Goal: Task Accomplishment & Management: Manage account settings

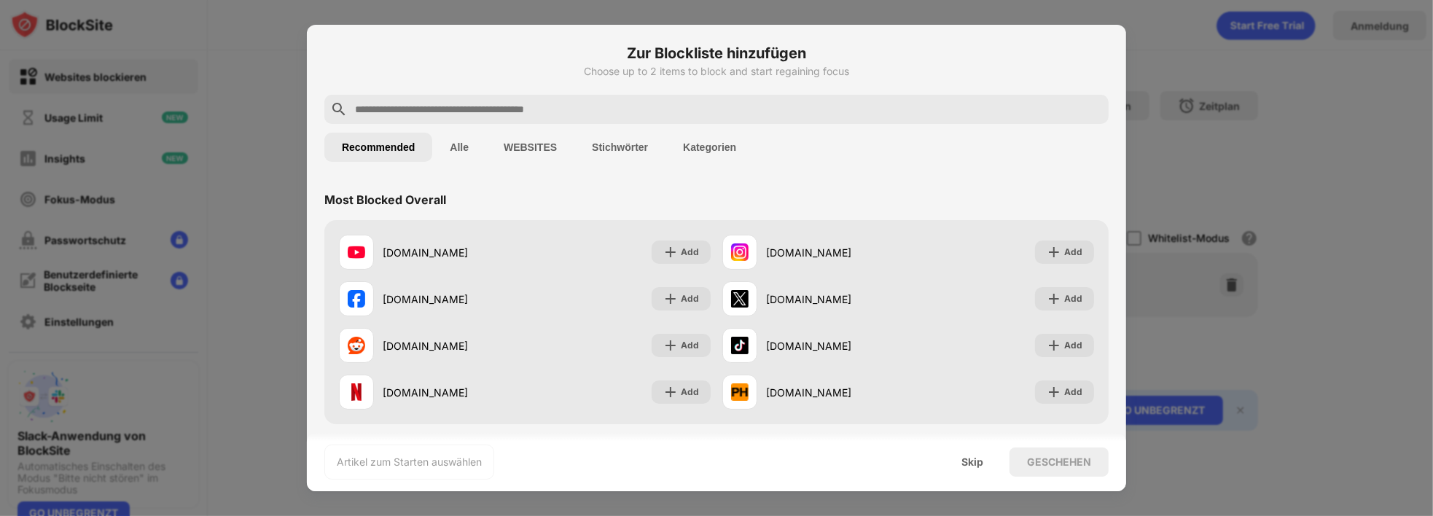
click at [253, 158] on div at bounding box center [716, 258] width 1433 height 516
click at [257, 157] on div at bounding box center [716, 258] width 1433 height 516
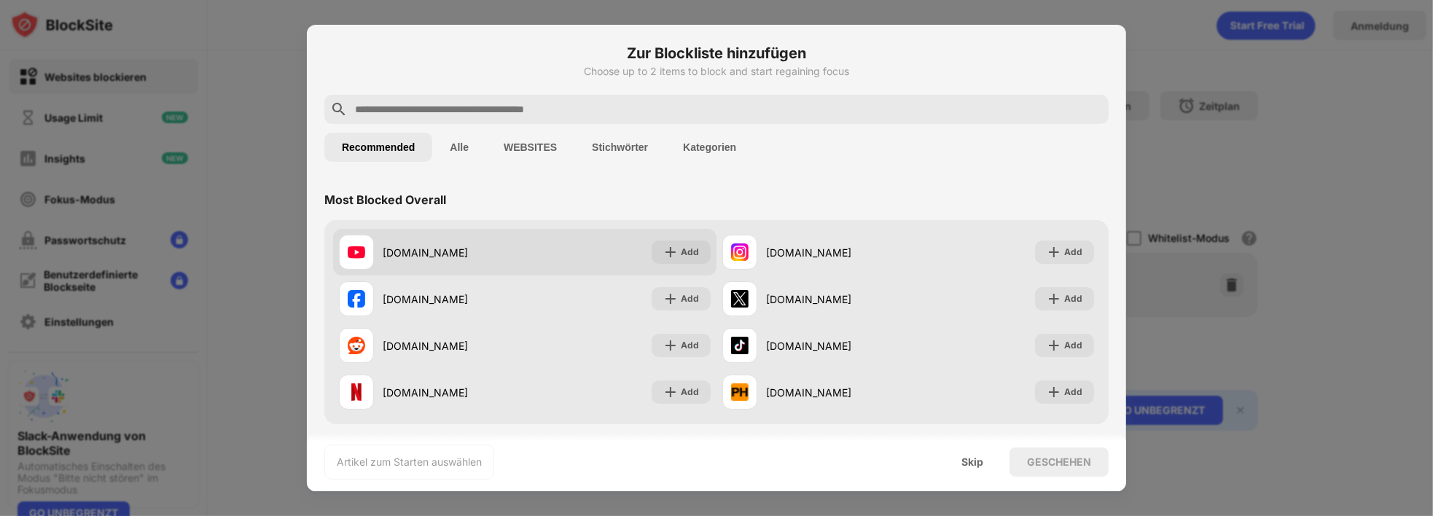
click at [367, 257] on div at bounding box center [356, 252] width 35 height 35
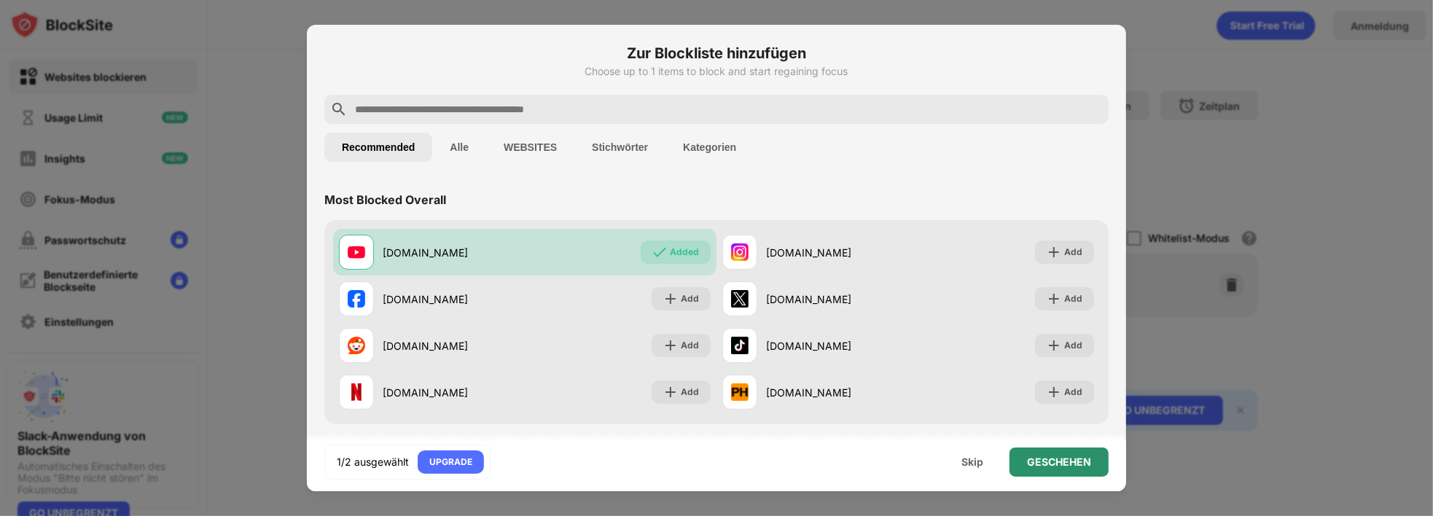
click at [1034, 467] on div "GESCHEHEN" at bounding box center [1059, 462] width 64 height 12
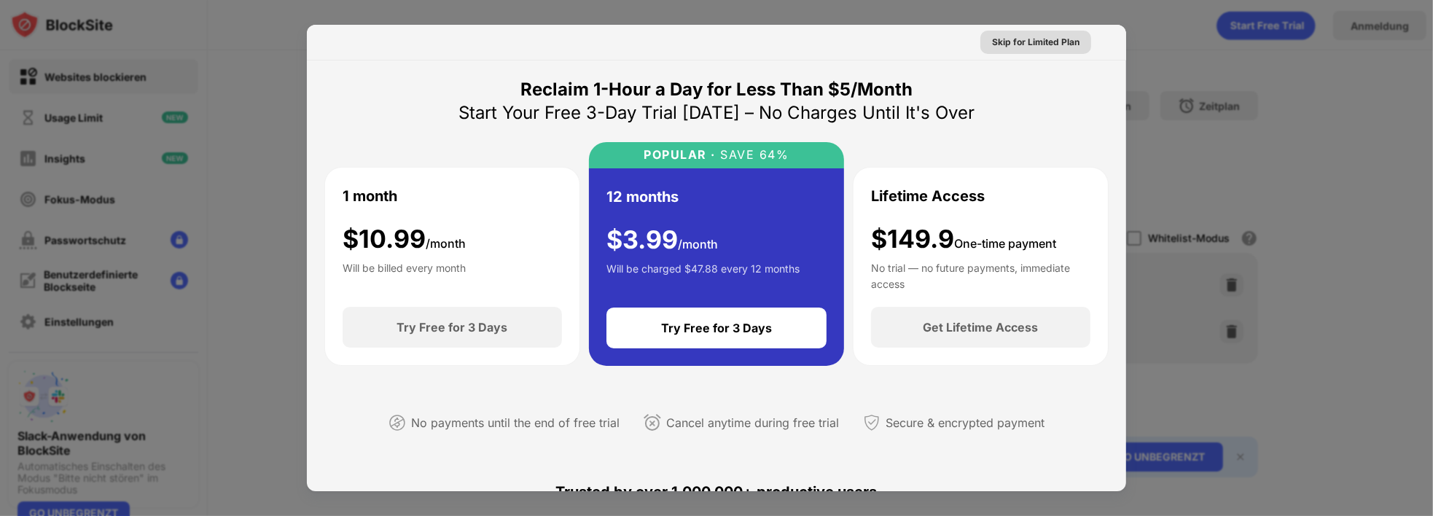
click at [1053, 49] on div "Skip for Limited Plan" at bounding box center [1035, 42] width 87 height 15
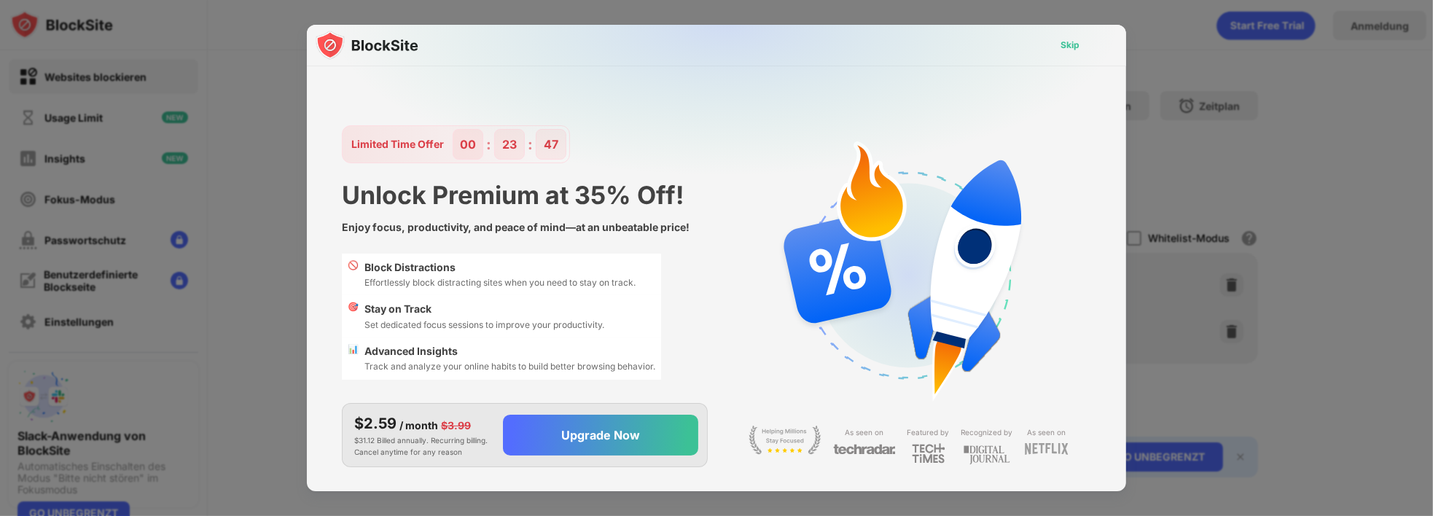
click at [1071, 47] on div "Skip" at bounding box center [1070, 45] width 19 height 15
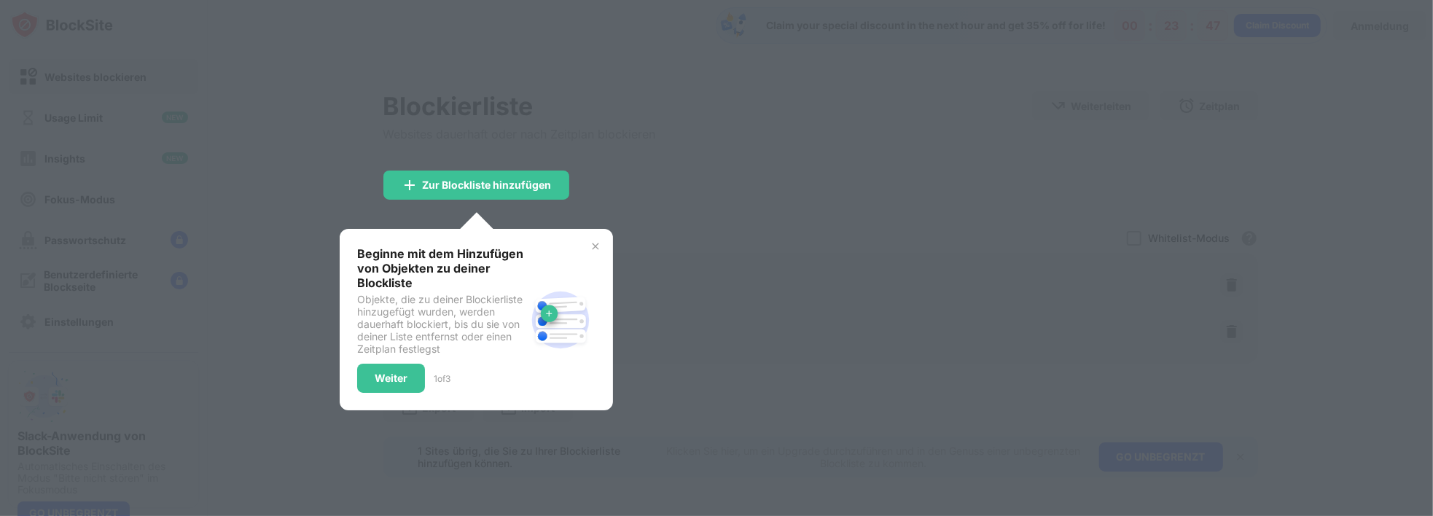
click at [617, 203] on div at bounding box center [716, 258] width 1433 height 516
click at [588, 241] on div "Beginne mit dem Hinzufügen von Objekten zu deiner Blockliste Objekte, die zu de…" at bounding box center [476, 320] width 273 height 182
click at [569, 260] on div "Beginne mit dem Hinzufügen von Objekten zu deiner Blockliste Objekte, die zu de…" at bounding box center [476, 319] width 238 height 147
click at [590, 249] on img at bounding box center [596, 247] width 12 height 12
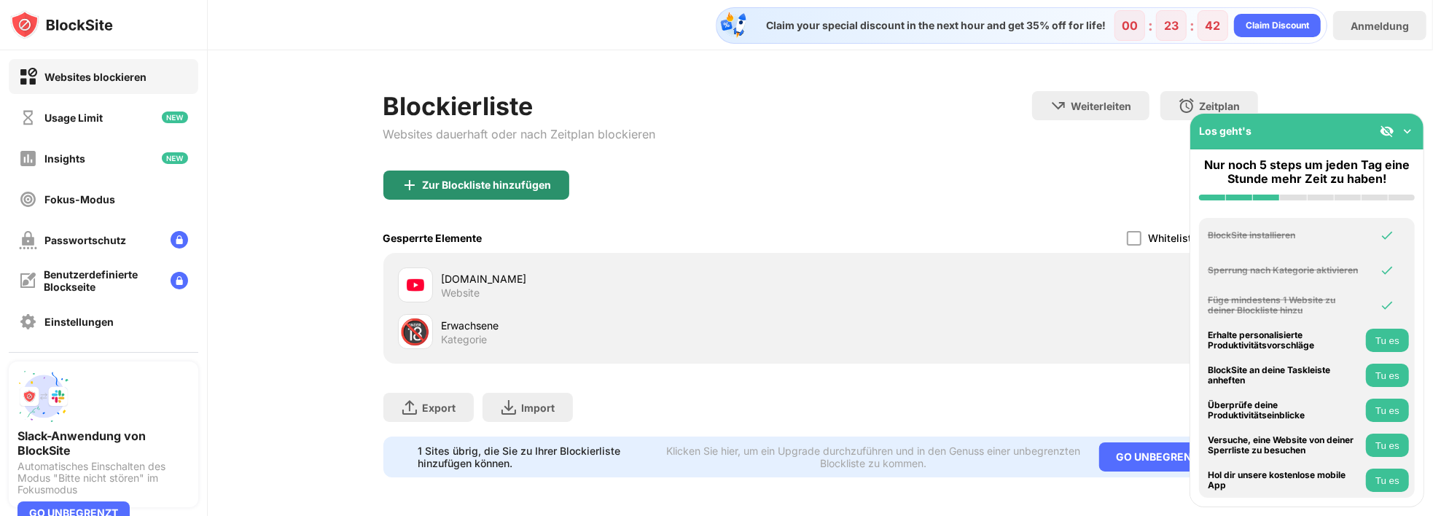
click at [471, 192] on div "Zur Blockliste hinzufügen" at bounding box center [476, 185] width 186 height 29
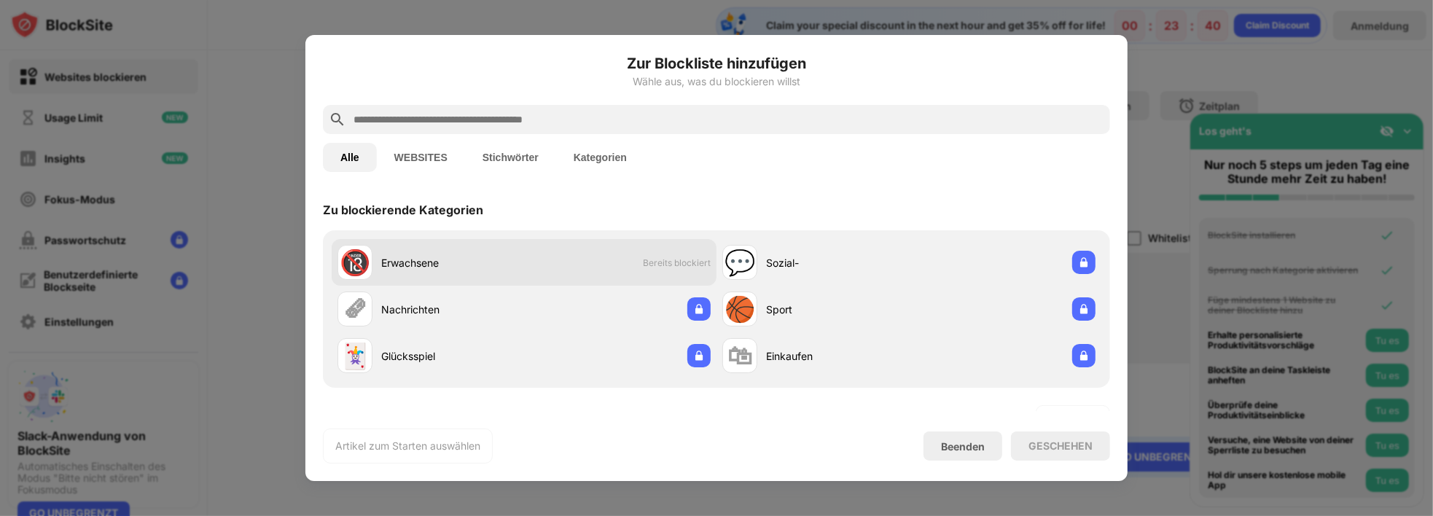
click at [663, 254] on div "🔞 Erwachsene Bereits blockiert" at bounding box center [524, 262] width 385 height 47
click at [647, 255] on div "🔞 Erwachsene Bereits blockiert" at bounding box center [524, 262] width 385 height 47
click at [648, 254] on div "🔞 Erwachsene Bereits blockiert" at bounding box center [524, 262] width 385 height 47
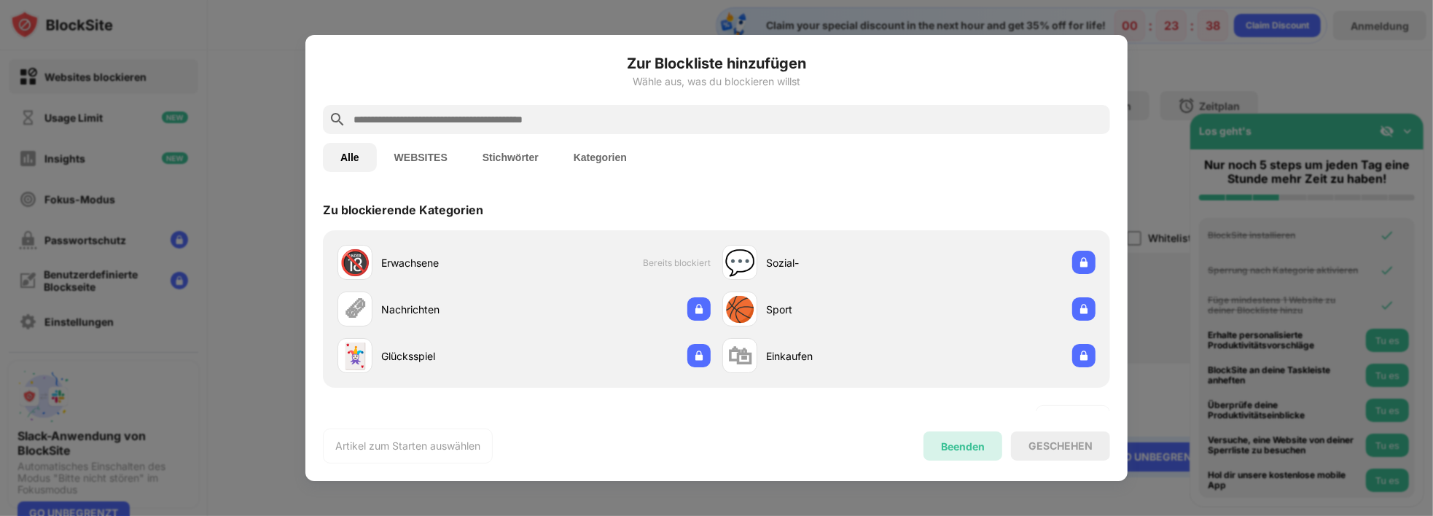
click at [950, 437] on div "Beenden" at bounding box center [963, 446] width 79 height 29
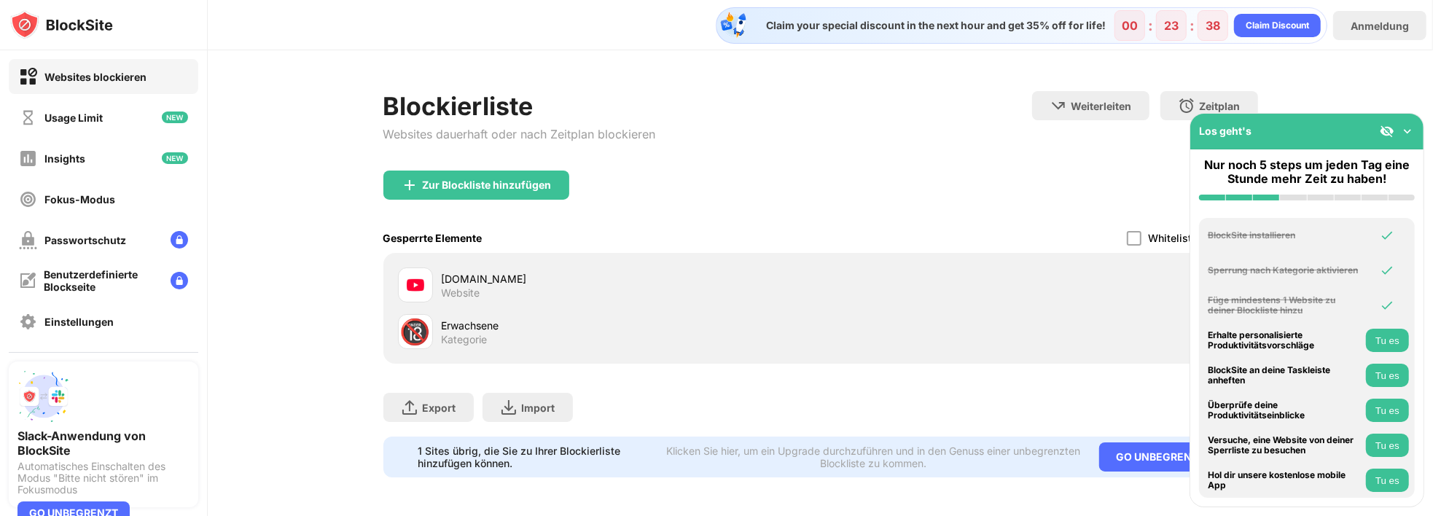
click at [535, 305] on div "youtube.com Website" at bounding box center [820, 285] width 857 height 47
click at [502, 265] on div "youtube.com Website" at bounding box center [820, 285] width 857 height 47
click at [487, 314] on div "🔞 Erwachsene Kategorie" at bounding box center [609, 331] width 423 height 35
click at [439, 346] on div "🔞 Erwachsene Kategorie" at bounding box center [609, 331] width 423 height 35
click at [442, 346] on div "Kategorie" at bounding box center [465, 339] width 46 height 13
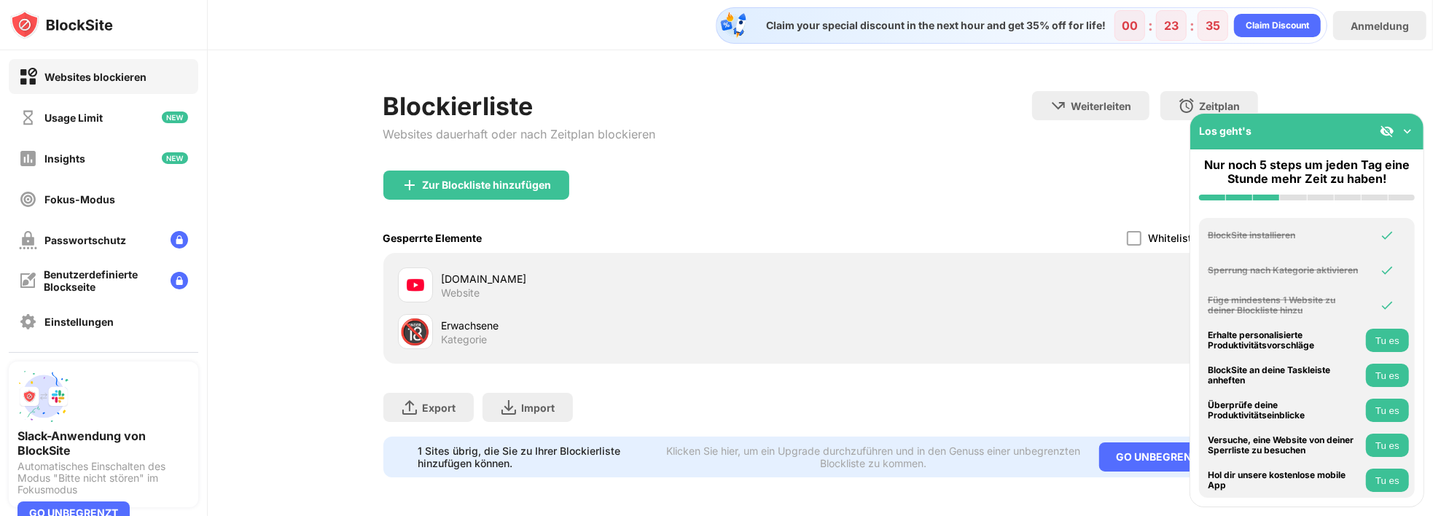
click at [1406, 142] on div "Los geht's" at bounding box center [1306, 132] width 233 height 36
click at [1405, 136] on img at bounding box center [1407, 131] width 15 height 15
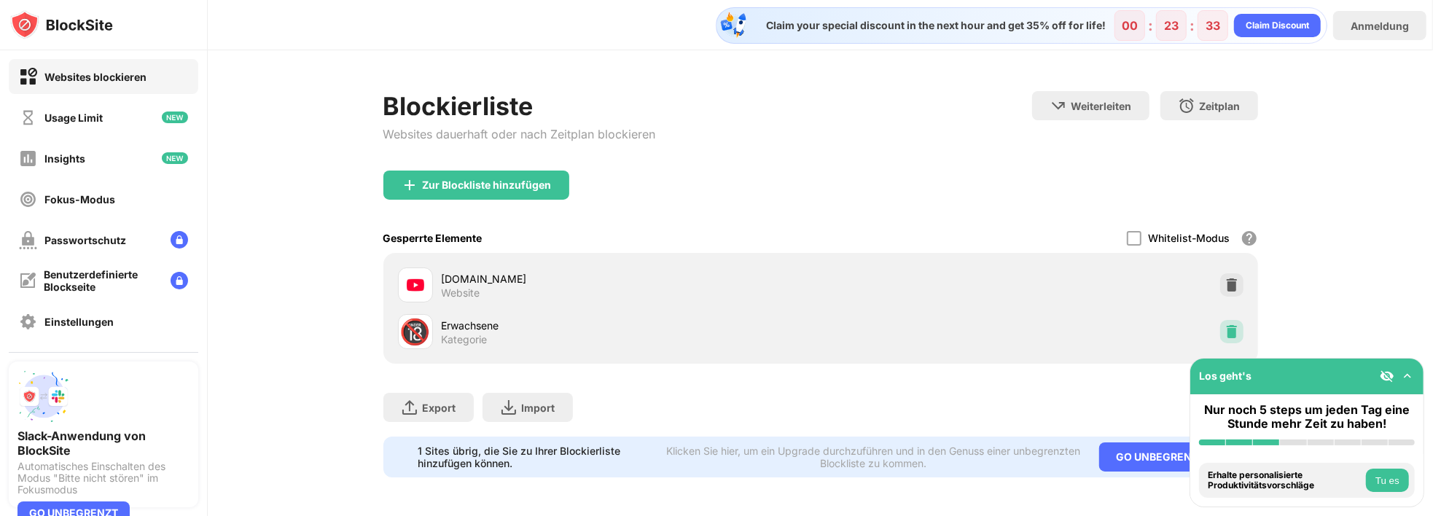
click at [1225, 327] on img at bounding box center [1232, 331] width 15 height 15
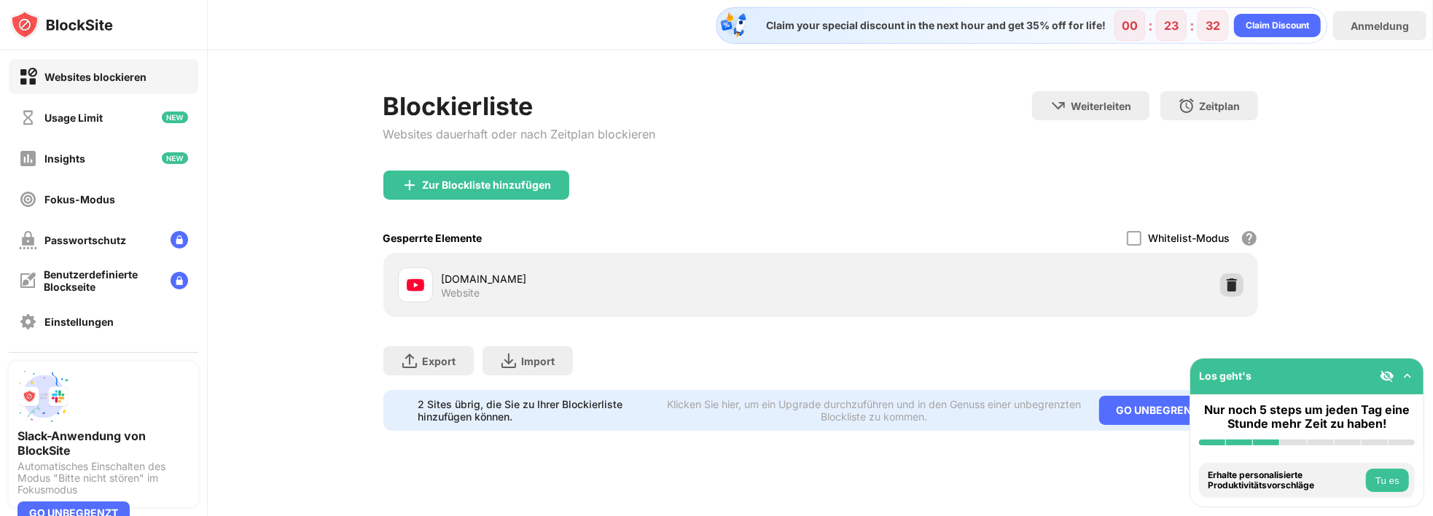
click at [1225, 284] on img at bounding box center [1232, 285] width 15 height 15
